Goal: Transaction & Acquisition: Book appointment/travel/reservation

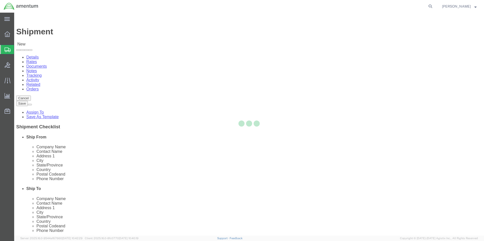
select select
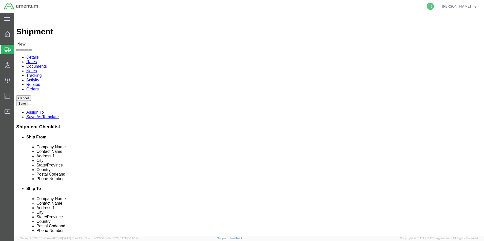
click at [434, 6] on icon at bounding box center [430, 6] width 7 height 7
drag, startPoint x: 362, startPoint y: 7, endPoint x: 359, endPoint y: 5, distance: 2.6
click at [361, 7] on input "search" at bounding box center [350, 6] width 154 height 12
paste input "EJA-25224-1379"
type input "EJA-25224-1379"
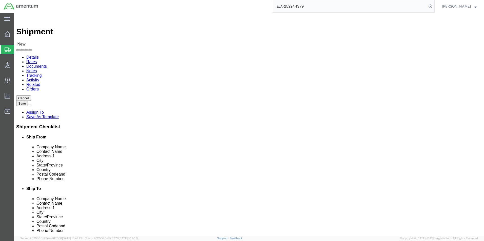
drag, startPoint x: 332, startPoint y: 5, endPoint x: 263, endPoint y: 7, distance: 69.1
click at [263, 7] on div "EJA-25224-1379" at bounding box center [238, 6] width 393 height 13
paste input "DCO-25224-166672"
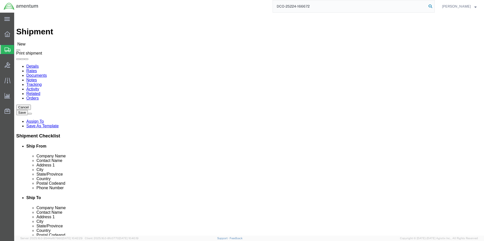
click at [434, 8] on icon at bounding box center [430, 6] width 7 height 7
type input "DCO-25224-166672"
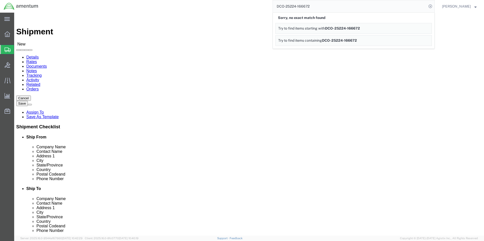
click at [323, 6] on input "DCO-25224-166672" at bounding box center [350, 6] width 154 height 12
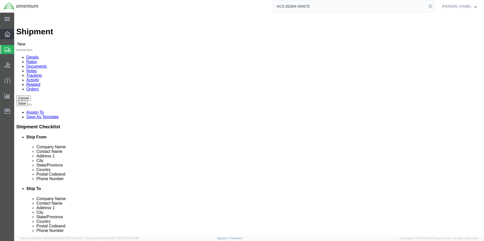
click at [10, 34] on icon at bounding box center [8, 34] width 6 height 6
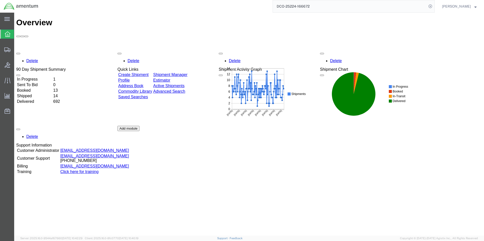
drag, startPoint x: 355, startPoint y: 9, endPoint x: 232, endPoint y: 7, distance: 123.0
click at [245, 7] on div "DCO-25224-166672" at bounding box center [238, 6] width 393 height 13
click at [355, 9] on input "DCO-25224-166672" at bounding box center [350, 6] width 154 height 12
drag, startPoint x: 332, startPoint y: 6, endPoint x: 262, endPoint y: 5, distance: 69.9
click at [262, 5] on div "DCO-25224-166672" at bounding box center [238, 6] width 393 height 13
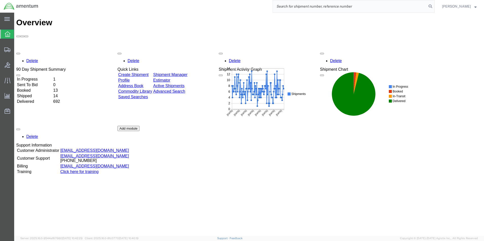
click at [297, 7] on input "search" at bounding box center [350, 6] width 154 height 12
paste input "EJA-25224-1379"
type input "EJA-25224-1379"
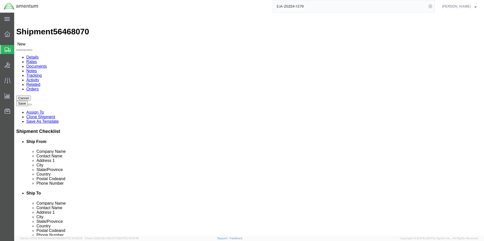
select select "49930"
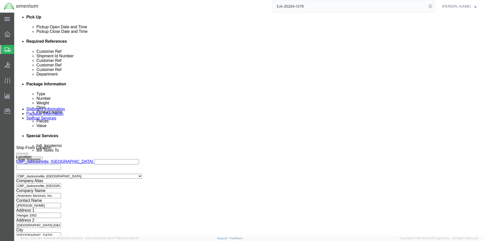
scroll to position [230, 0]
click button "Continue"
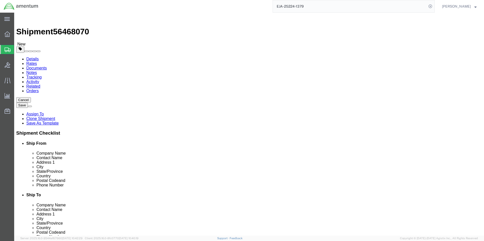
click button "Rate Shipment"
